Goal: Information Seeking & Learning: Check status

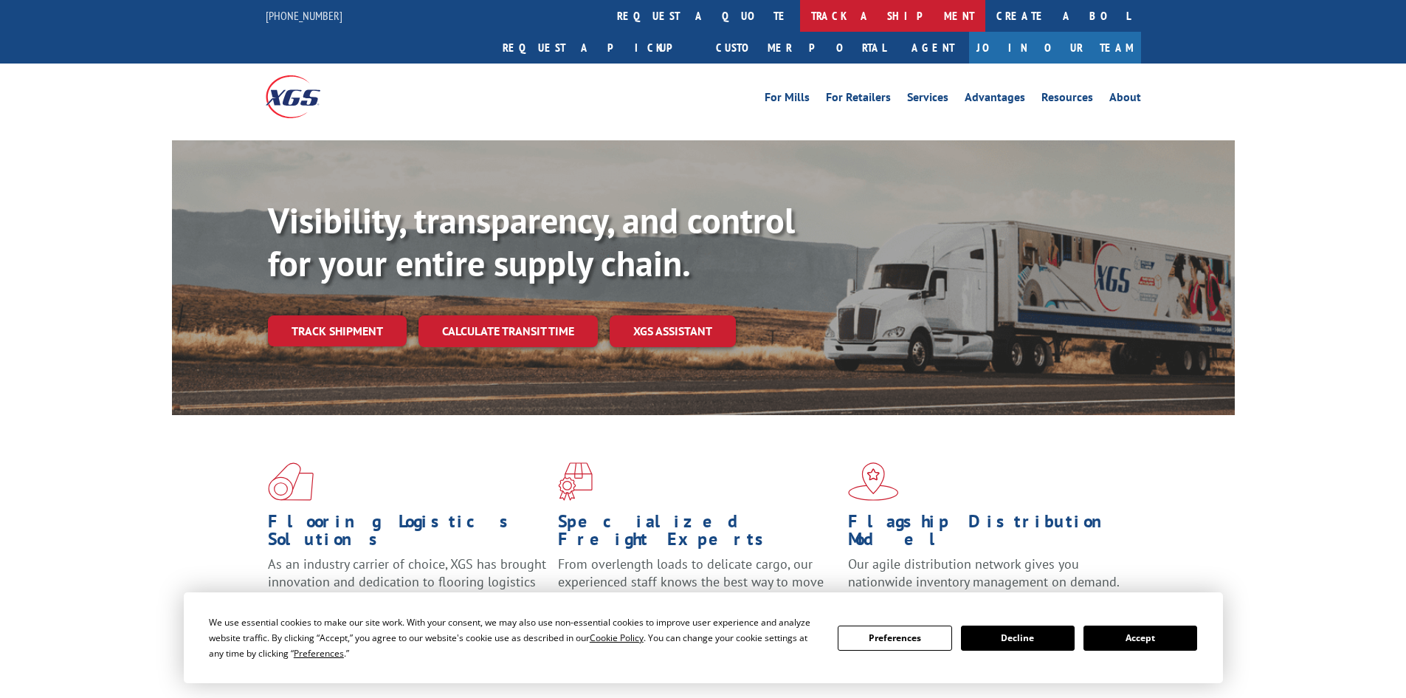
click at [800, 13] on link "track a shipment" at bounding box center [892, 16] width 185 height 32
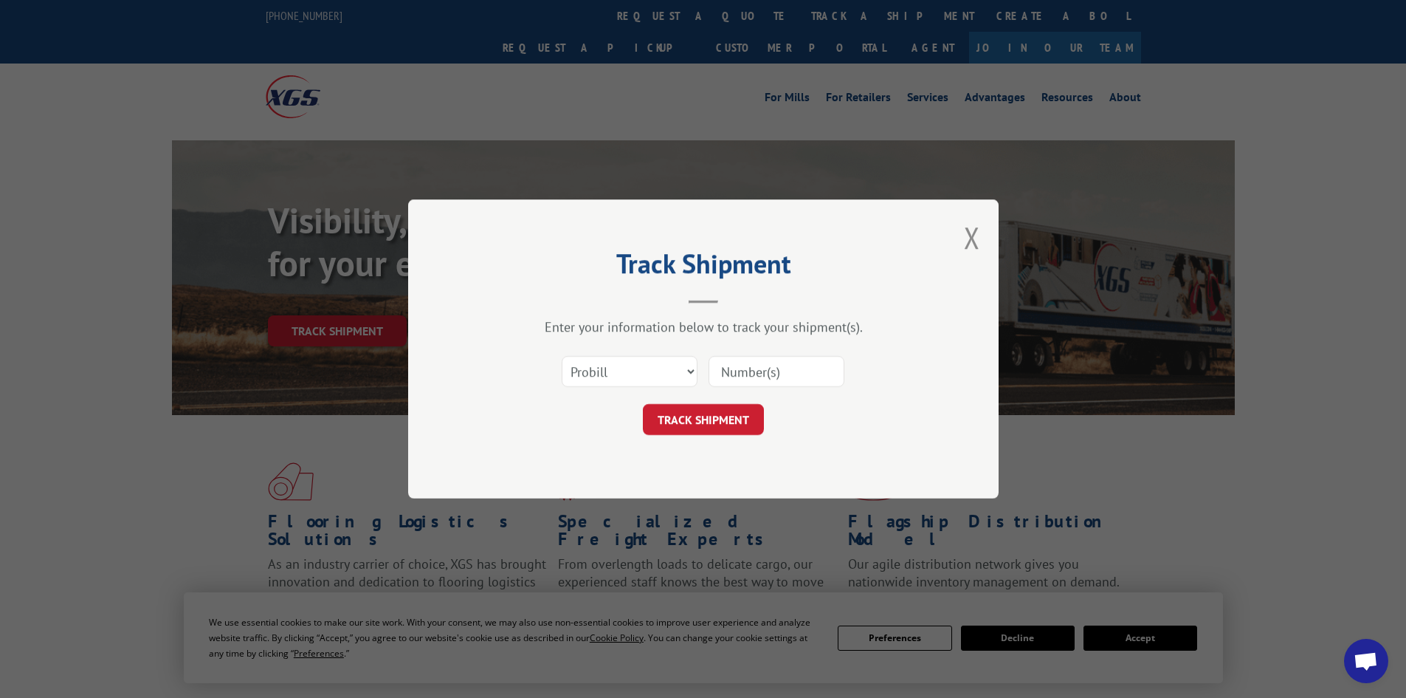
click at [764, 372] on input at bounding box center [777, 371] width 136 height 31
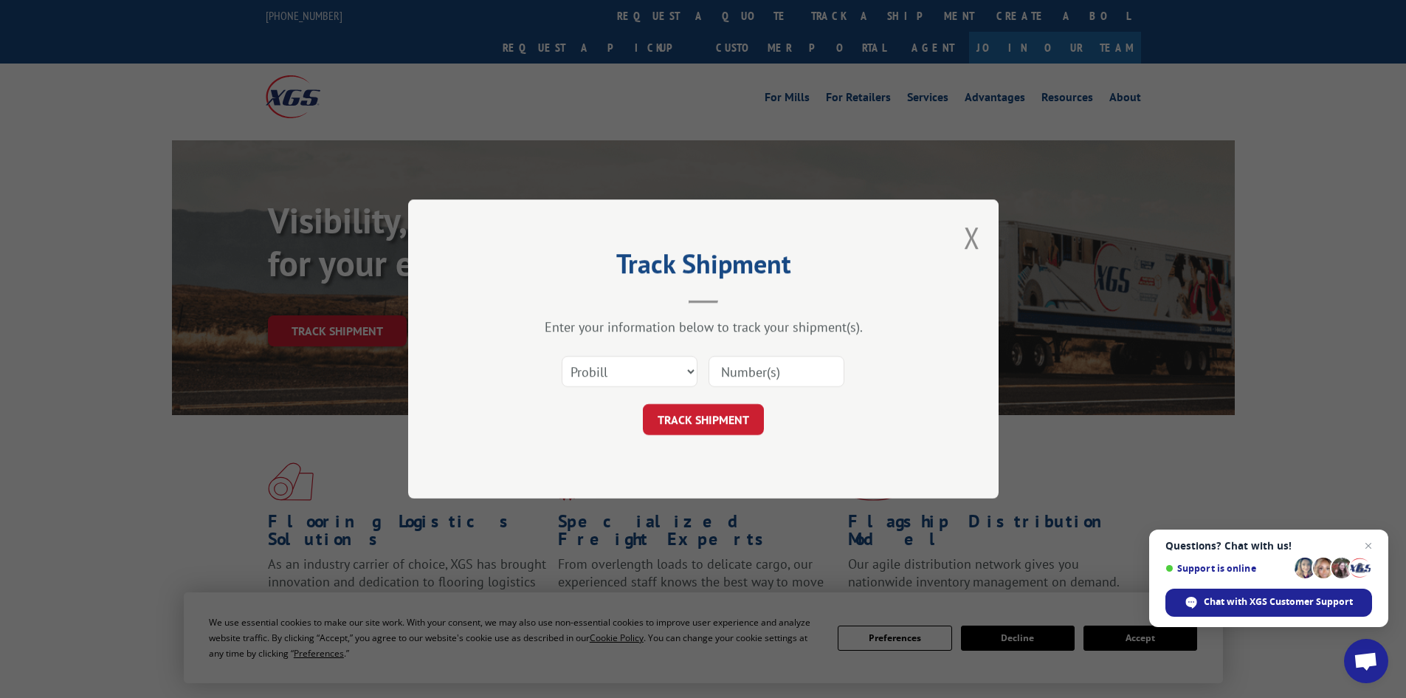
paste input "355457532"
type input "355457532"
click at [735, 422] on button "TRACK SHIPMENT" at bounding box center [703, 419] width 121 height 31
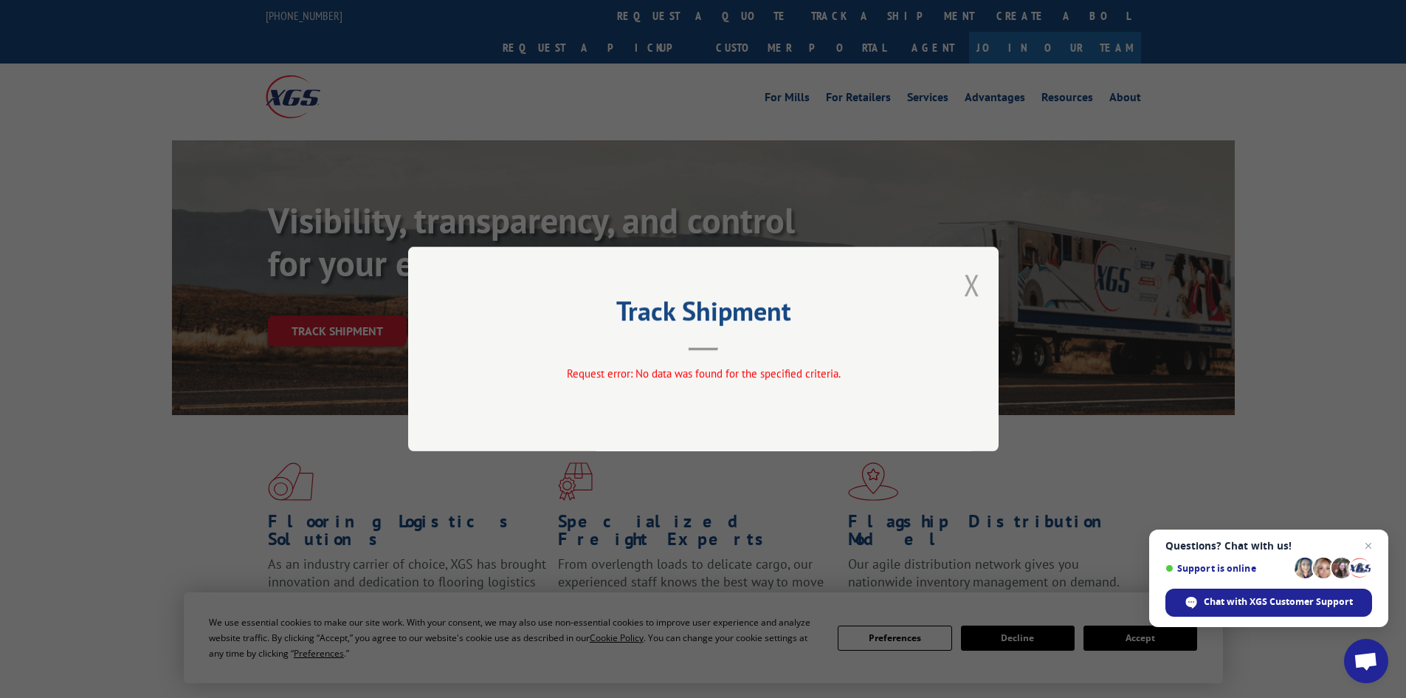
click at [973, 289] on button "Close modal" at bounding box center [972, 284] width 16 height 39
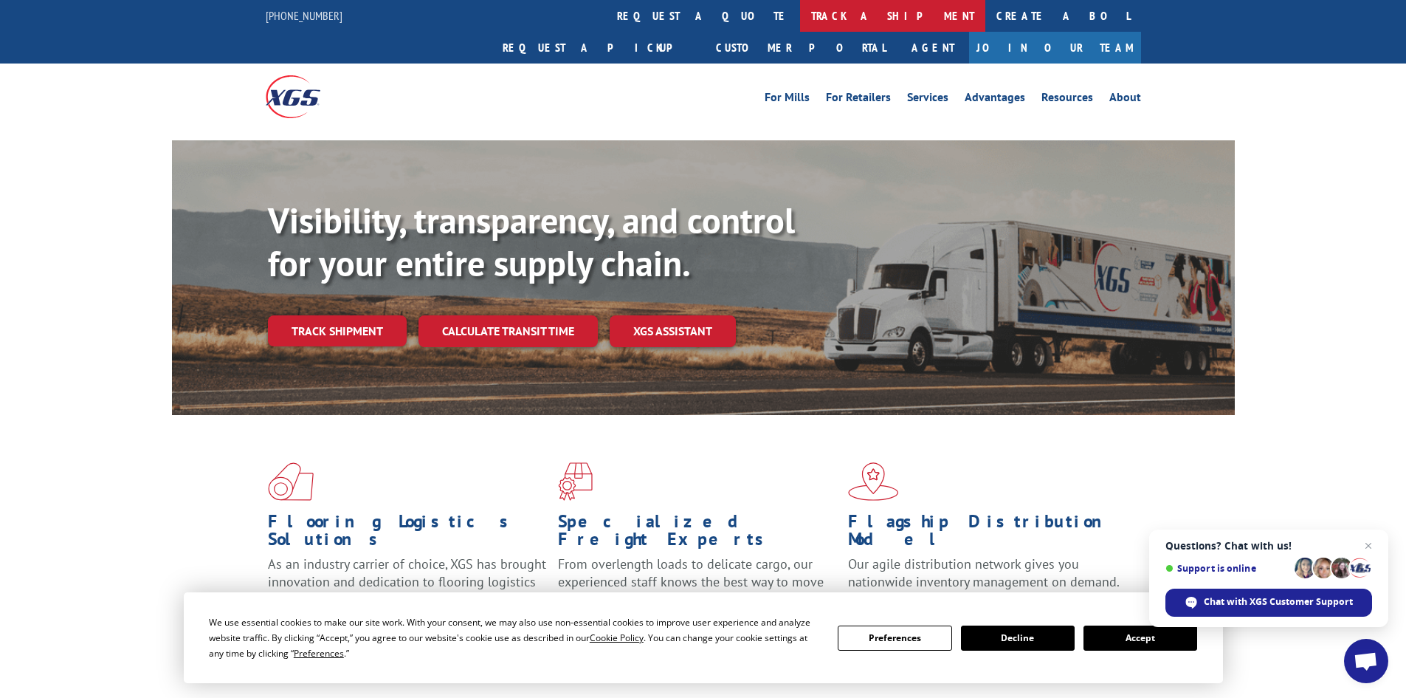
click at [800, 14] on link "track a shipment" at bounding box center [892, 16] width 185 height 32
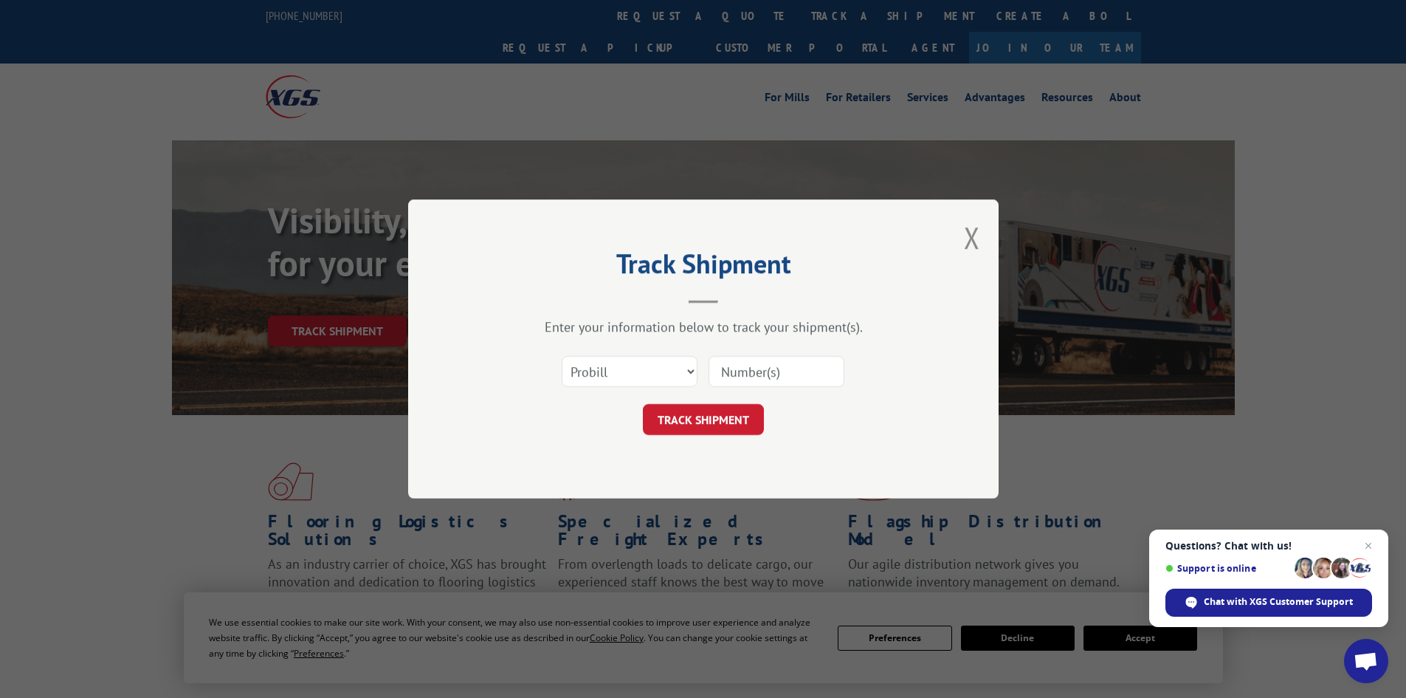
click at [759, 368] on input at bounding box center [777, 371] width 136 height 31
paste input "16331715"
type input "16331715"
click at [732, 412] on button "TRACK SHIPMENT" at bounding box center [703, 419] width 121 height 31
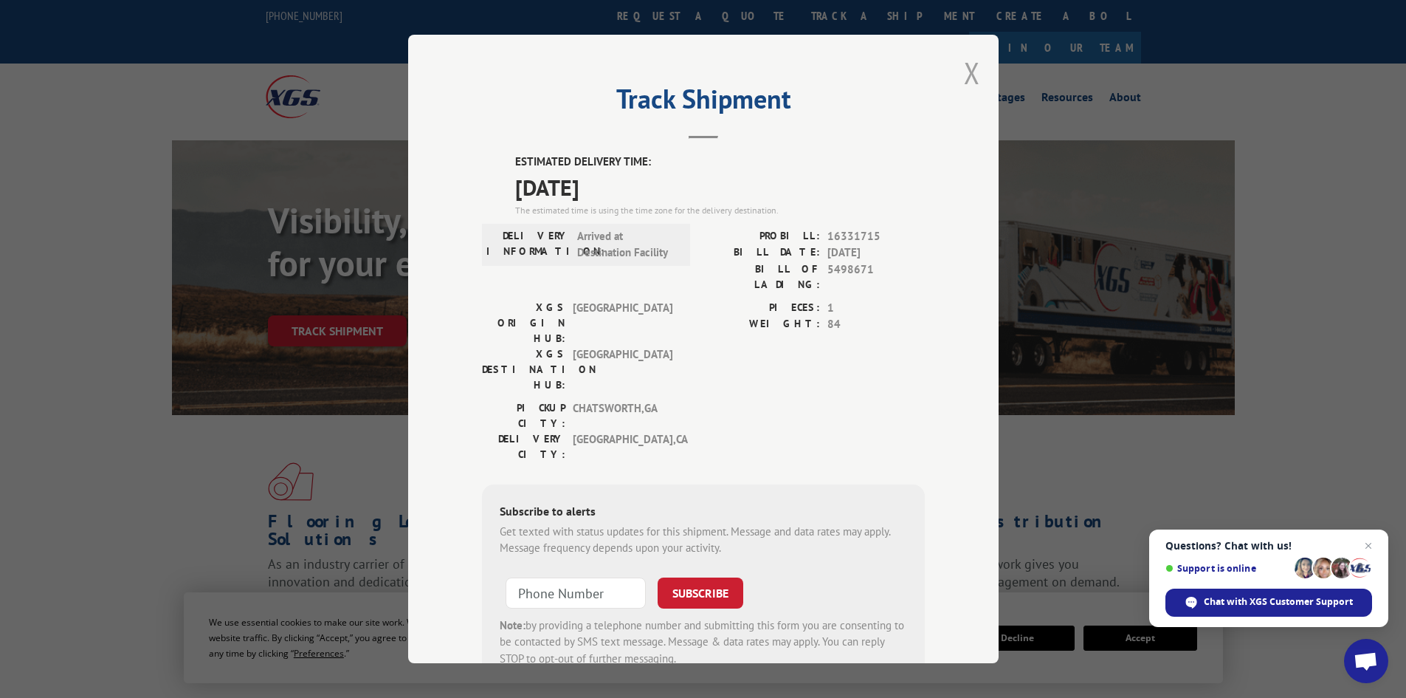
drag, startPoint x: 968, startPoint y: 64, endPoint x: 931, endPoint y: 75, distance: 38.5
click at [968, 63] on button "Close modal" at bounding box center [972, 72] width 16 height 39
